Goal: Information Seeking & Learning: Learn about a topic

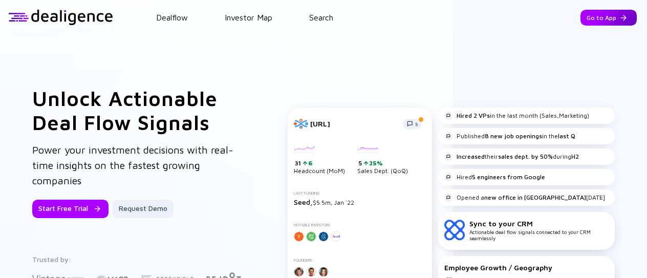
click at [593, 13] on div "Go to App" at bounding box center [609, 18] width 56 height 16
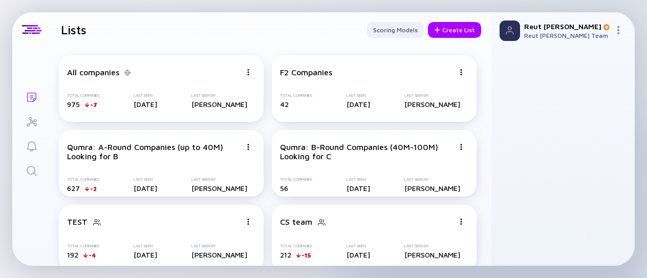
click at [35, 176] on icon "Search" at bounding box center [32, 171] width 12 height 12
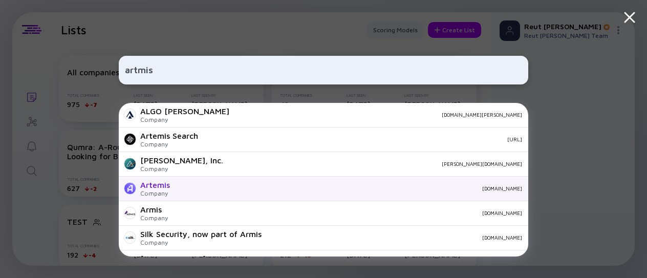
type input "artmis"
click at [188, 189] on div "[DOMAIN_NAME]" at bounding box center [350, 188] width 344 height 6
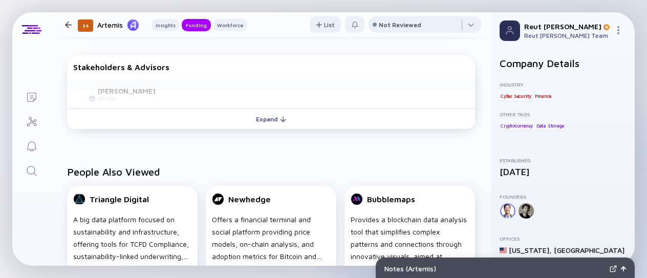
scroll to position [473, 0]
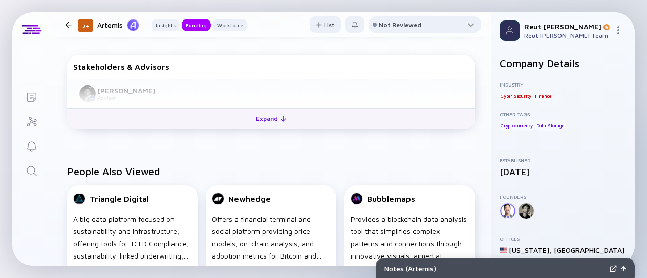
click at [226, 120] on button "Expand" at bounding box center [271, 118] width 408 height 20
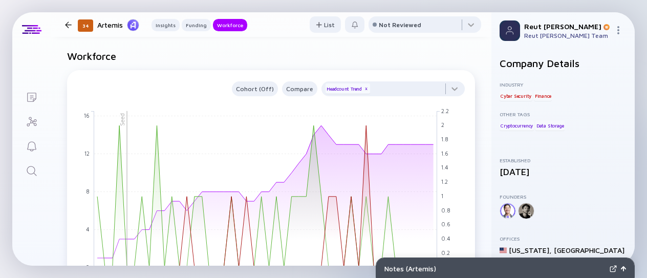
scroll to position [795, 0]
click at [35, 169] on icon "Search" at bounding box center [32, 171] width 12 height 12
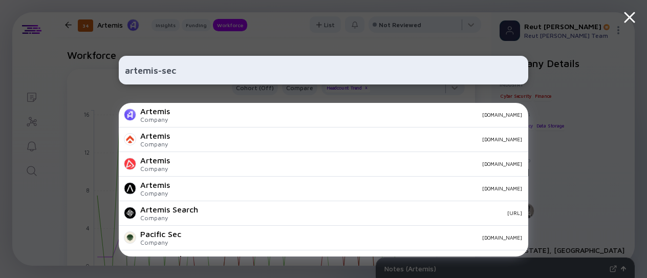
paste input "[URL][DOMAIN_NAME]"
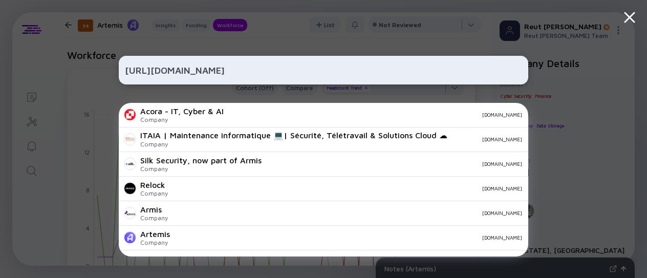
click at [183, 71] on input "[URL][DOMAIN_NAME]" at bounding box center [323, 70] width 397 height 18
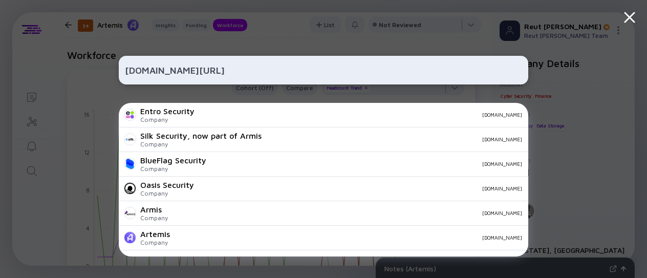
click at [262, 71] on input "[DOMAIN_NAME][URL]" at bounding box center [323, 70] width 397 height 18
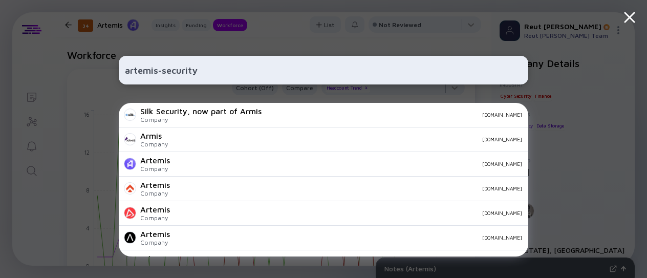
click at [231, 73] on input "artemis-security" at bounding box center [323, 70] width 397 height 18
paste input "[URL][DOMAIN_NAME]"
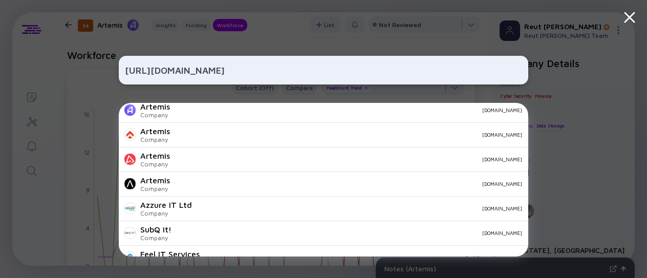
scroll to position [128, 0]
type input "[URL][DOMAIN_NAME]"
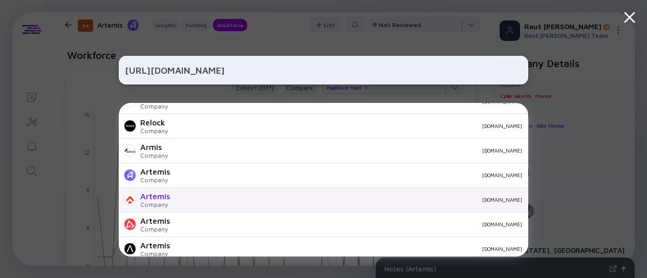
scroll to position [60, 0]
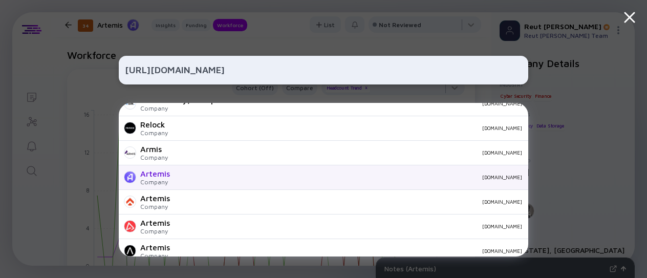
click at [244, 179] on div "[DOMAIN_NAME]" at bounding box center [350, 177] width 344 height 6
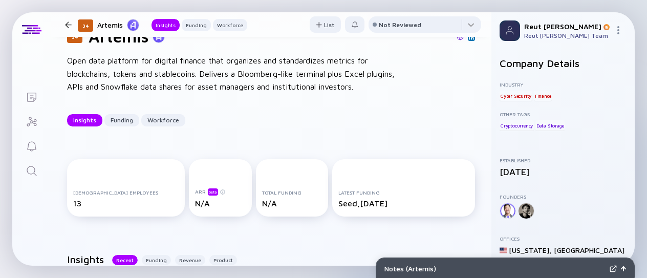
scroll to position [28, 0]
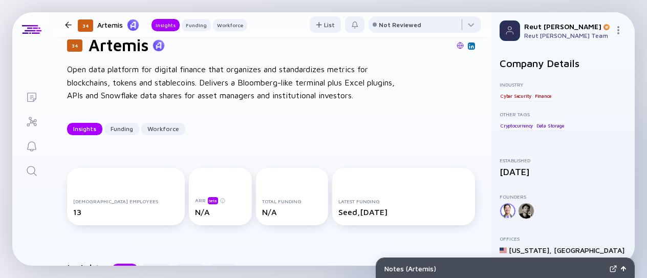
click at [114, 25] on div "Artemis" at bounding box center [118, 24] width 42 height 13
click at [34, 164] on link "Search" at bounding box center [31, 170] width 38 height 25
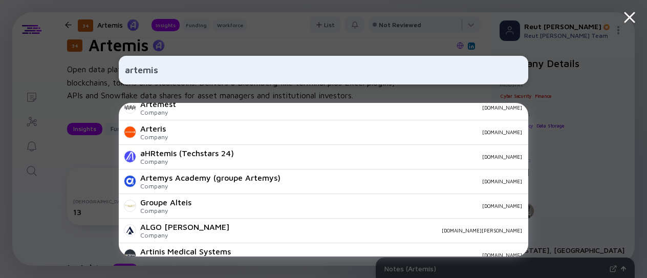
scroll to position [499, 0]
click at [161, 75] on input "artemis" at bounding box center [323, 70] width 397 height 18
paste input "Nimble Finance Ltd."
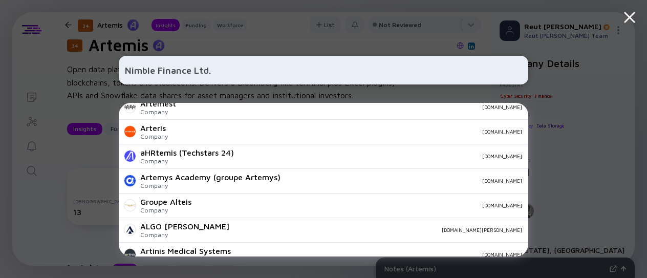
click at [161, 75] on input "Nimble Finance Ltd." at bounding box center [323, 70] width 397 height 18
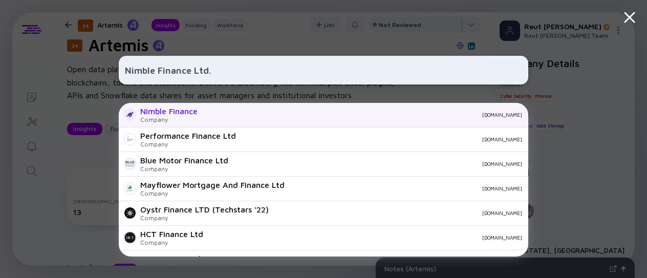
type input "Nimble Finance Ltd."
click at [267, 113] on div "[DOMAIN_NAME]" at bounding box center [364, 115] width 316 height 6
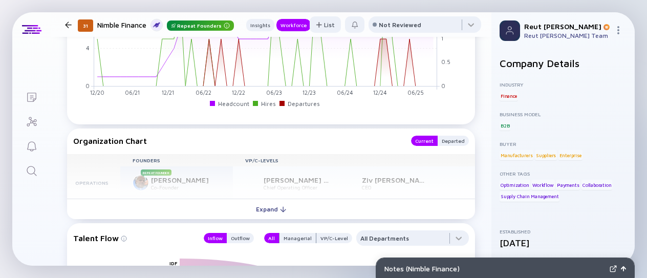
scroll to position [727, 0]
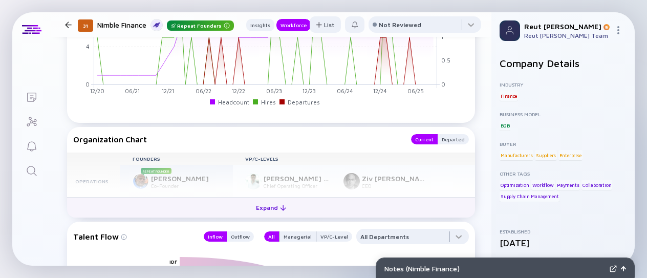
click at [271, 208] on div "Expand" at bounding box center [271, 208] width 42 height 16
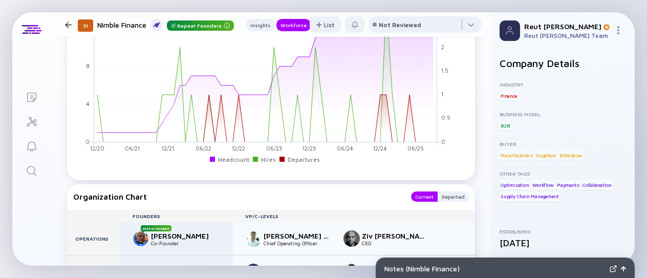
scroll to position [719, 0]
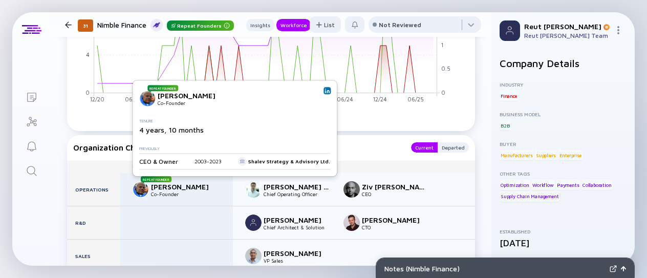
click at [325, 89] on img at bounding box center [327, 90] width 5 height 5
